Goal: Download file/media

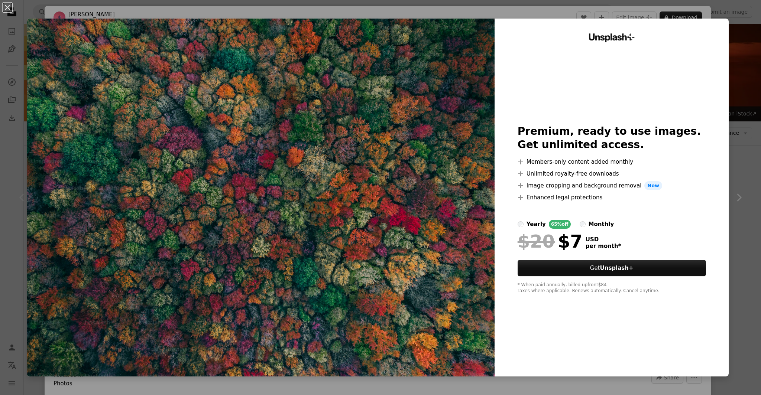
scroll to position [1, 0]
click at [331, 134] on img at bounding box center [261, 198] width 468 height 358
click at [153, 77] on img at bounding box center [261, 198] width 468 height 358
click at [9, 10] on button "An X shape" at bounding box center [7, 7] width 9 height 9
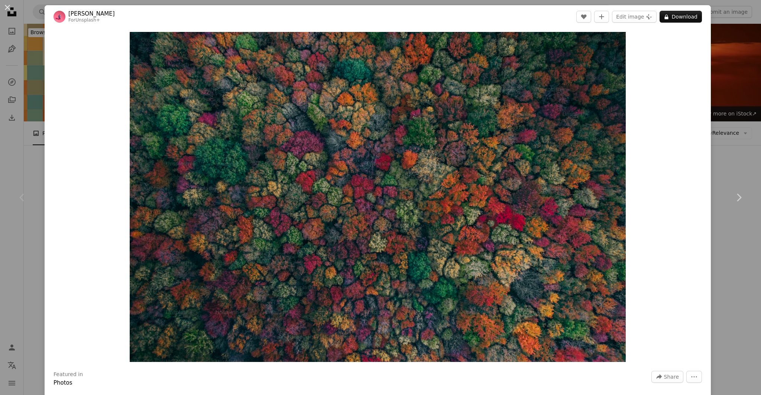
scroll to position [1, 0]
click at [656, 16] on button "Edit image Plus sign for Unsplash+" at bounding box center [634, 16] width 45 height 12
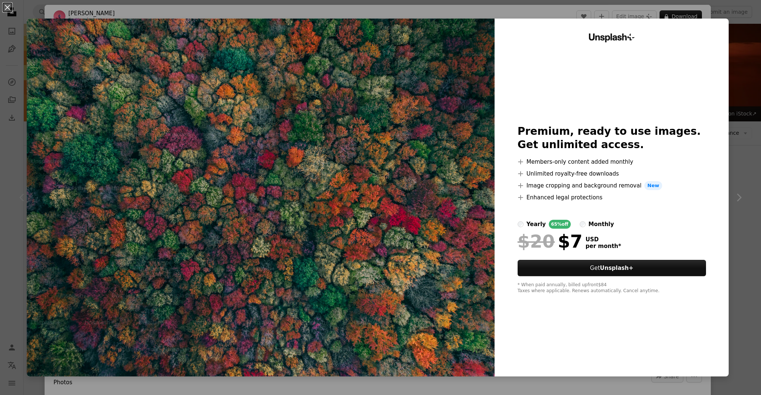
click at [393, 108] on img at bounding box center [261, 198] width 468 height 358
click at [47, 18] on div "An X shape Unsplash+ Premium, ready to use images. Get unlimited access. A plus…" at bounding box center [380, 197] width 761 height 395
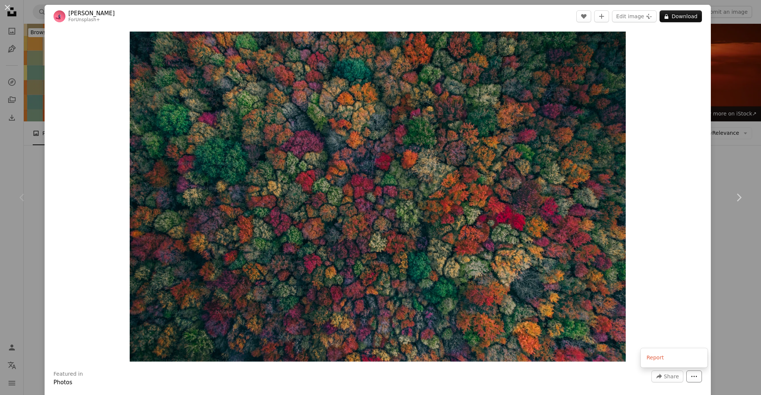
click at [697, 378] on icon "More Actions" at bounding box center [693, 376] width 7 height 7
drag, startPoint x: 701, startPoint y: 378, endPoint x: 710, endPoint y: 376, distance: 9.1
click at [697, 378] on icon "More Actions" at bounding box center [693, 376] width 7 height 7
click at [10, 106] on div "An X shape Chevron left Chevron right [PERSON_NAME] For Unsplash+ A heart A plu…" at bounding box center [380, 197] width 761 height 395
